Goal: Information Seeking & Learning: Learn about a topic

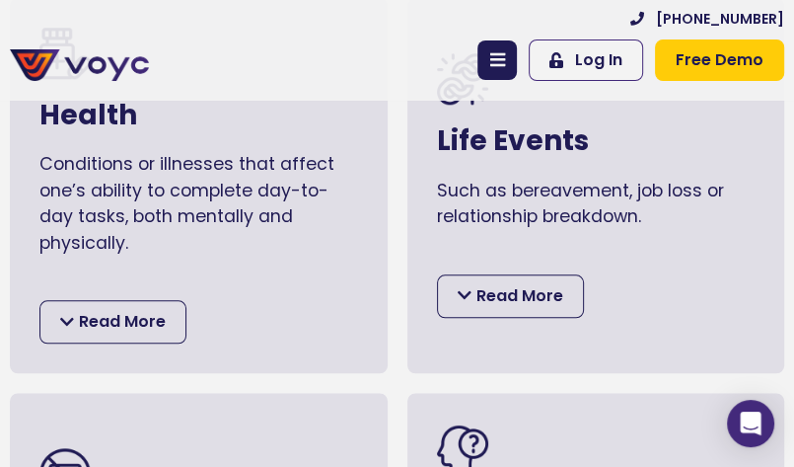
scroll to position [1013, 0]
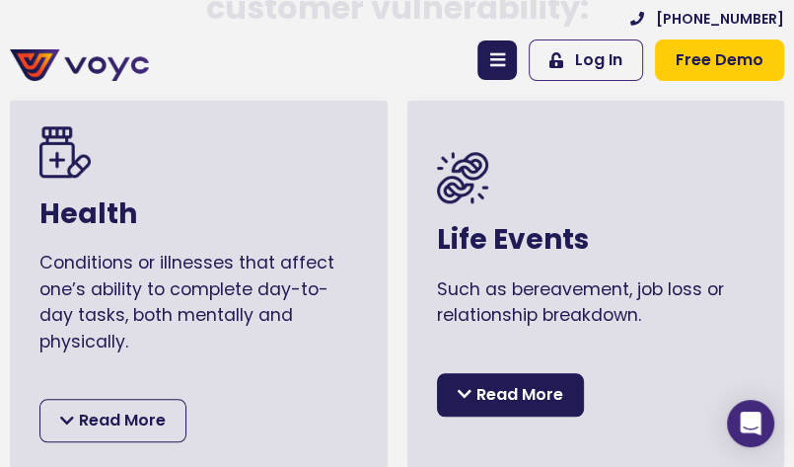
click at [451, 382] on div "Read More" at bounding box center [510, 394] width 147 height 43
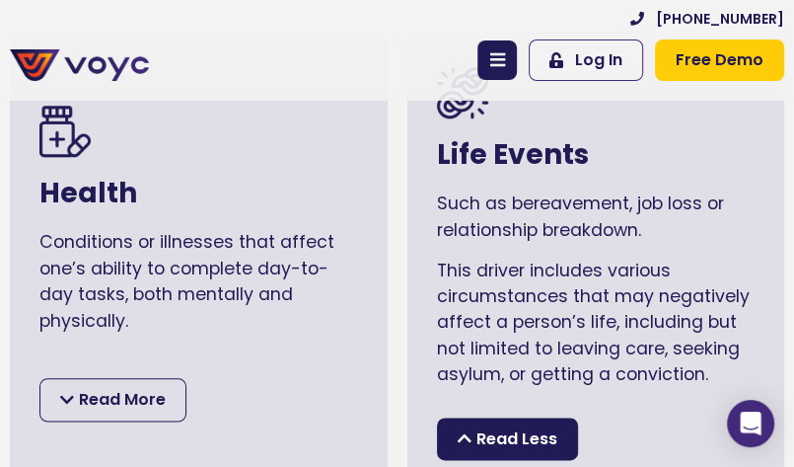
scroll to position [1112, 0]
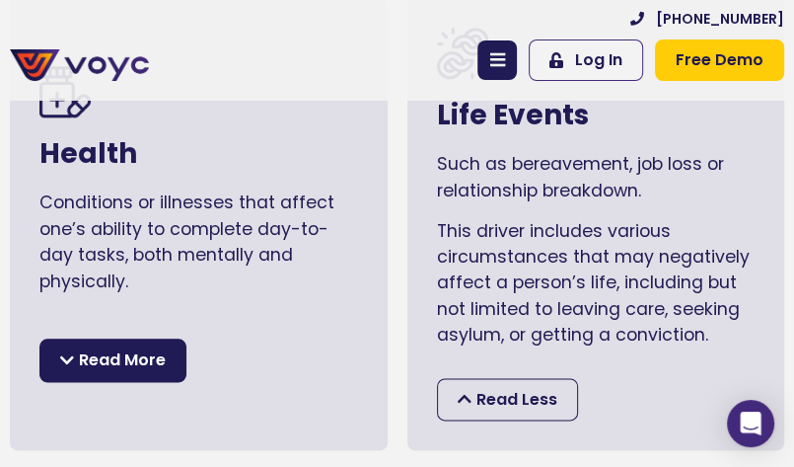
click at [126, 379] on div "Read More" at bounding box center [112, 359] width 147 height 43
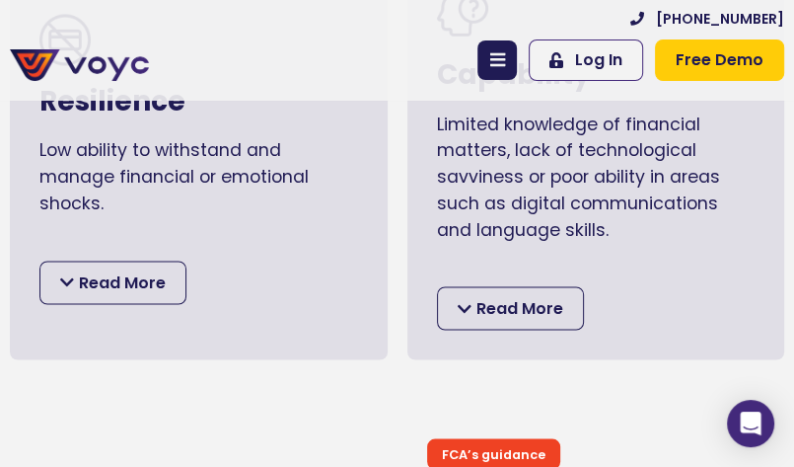
scroll to position [1764, 0]
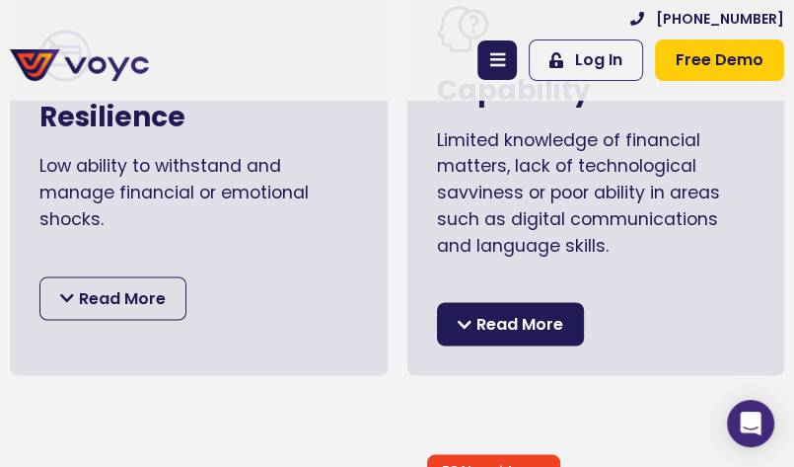
click at [512, 312] on span "Read More" at bounding box center [519, 324] width 87 height 26
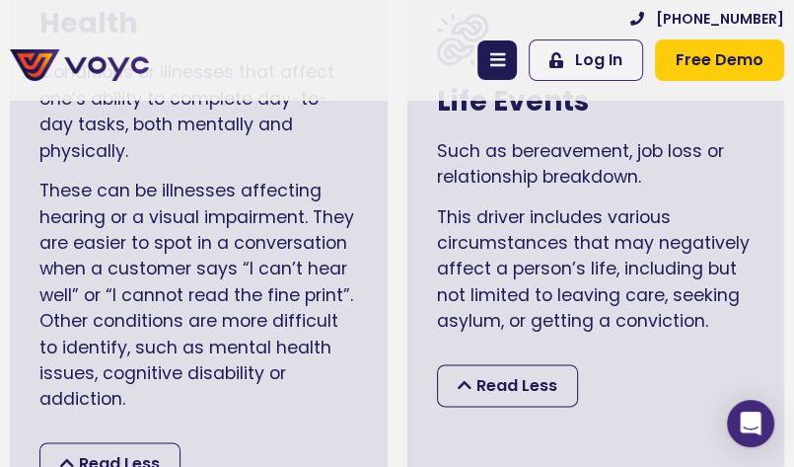
scroll to position [1302, 0]
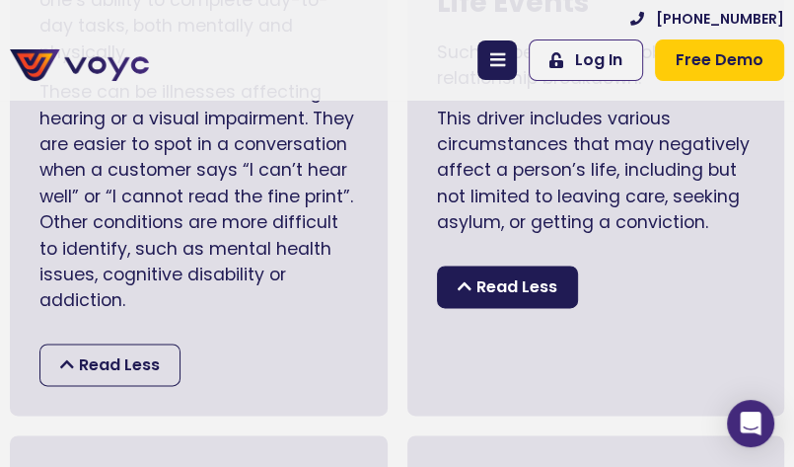
click at [548, 289] on span "Read Less" at bounding box center [516, 287] width 81 height 26
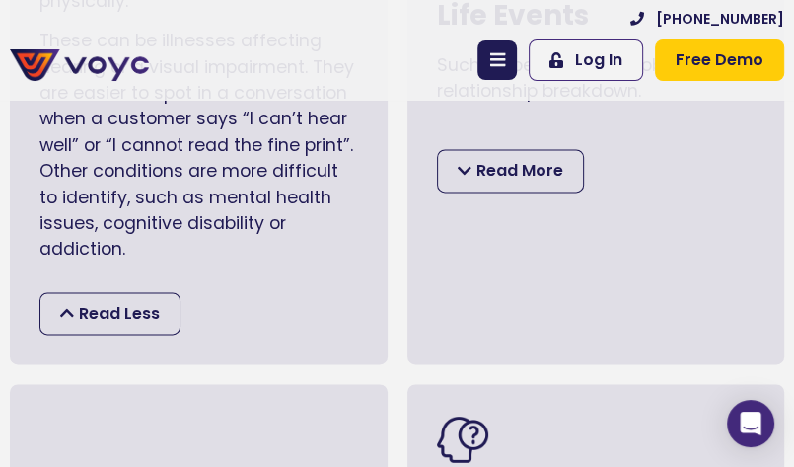
scroll to position [1204, 0]
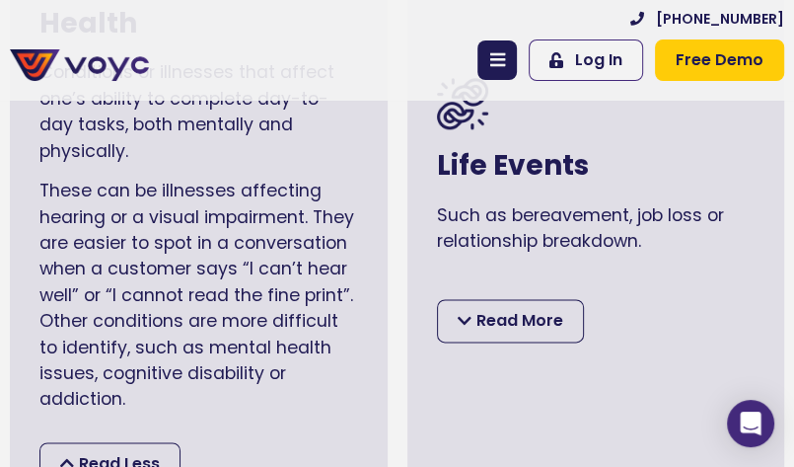
click at [537, 297] on div "This driver includes various circumstances that may negatively affect a person’…" at bounding box center [596, 305] width 319 height 74
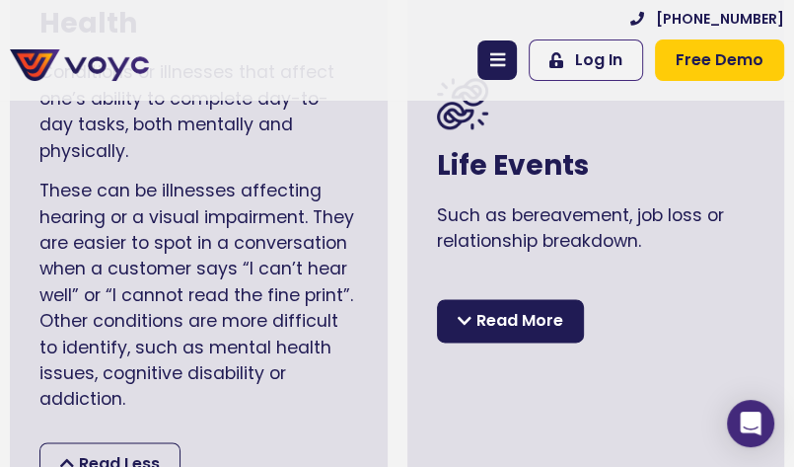
click at [537, 313] on span "Read More" at bounding box center [519, 321] width 87 height 26
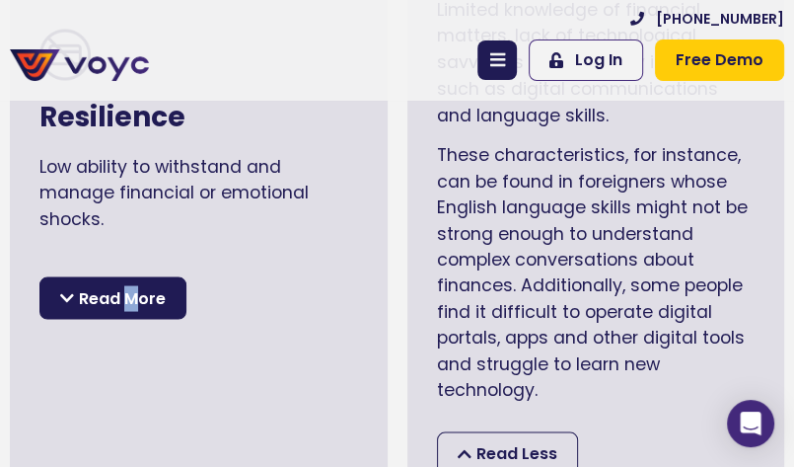
drag, startPoint x: 134, startPoint y: 304, endPoint x: 124, endPoint y: 305, distance: 9.9
click at [124, 305] on span "Read More" at bounding box center [122, 298] width 87 height 26
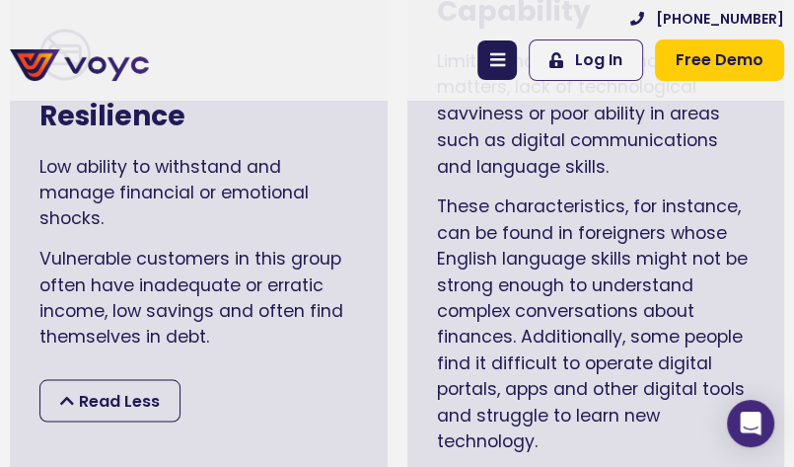
scroll to position [1941, 0]
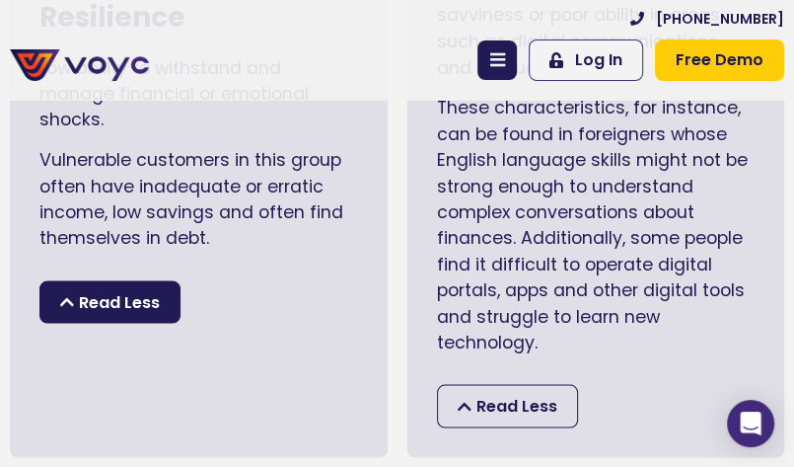
click at [126, 313] on span "Read Less" at bounding box center [119, 302] width 81 height 26
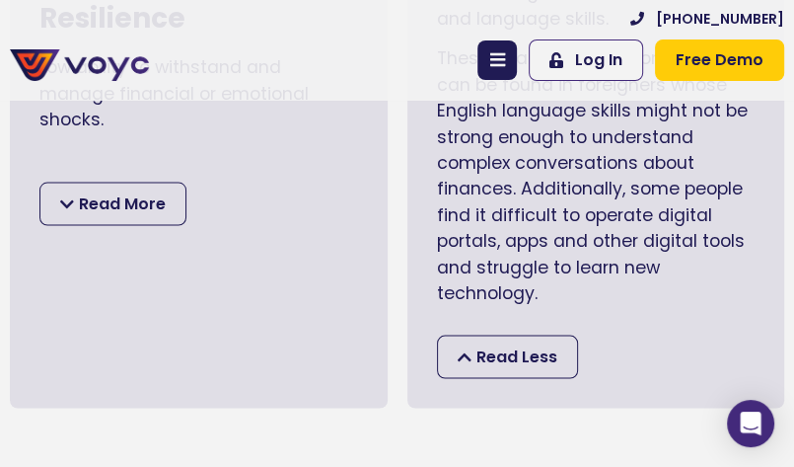
scroll to position [1993, 0]
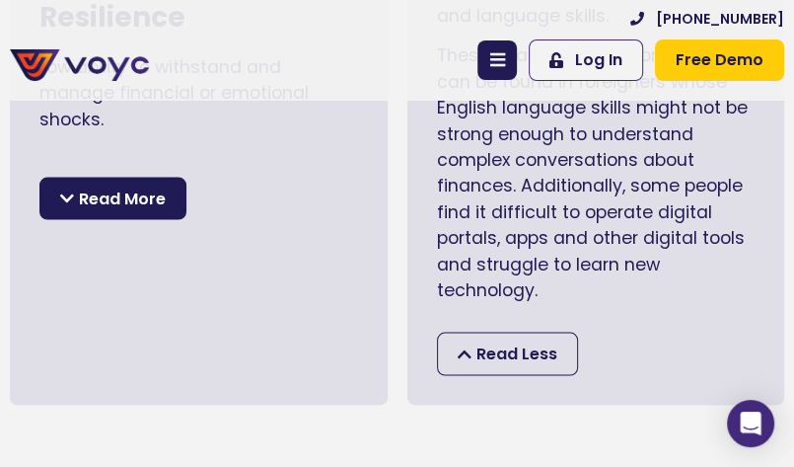
click at [171, 193] on div "Read More" at bounding box center [112, 199] width 147 height 43
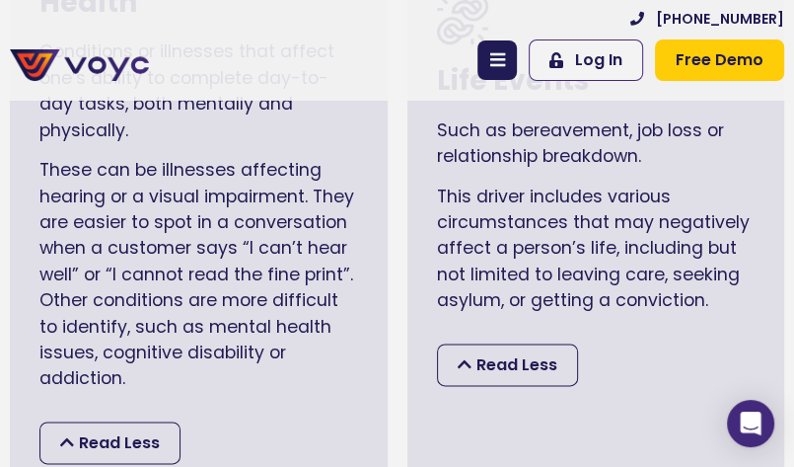
scroll to position [955, 0]
